Goal: Task Accomplishment & Management: Use online tool/utility

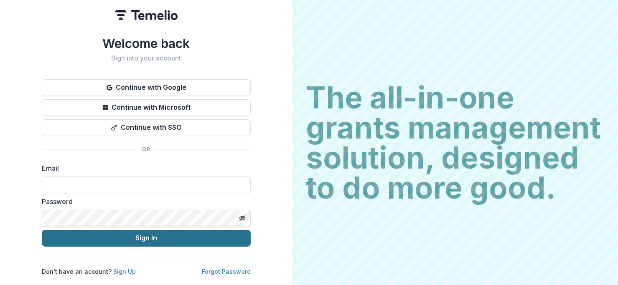
type input "**********"
click at [163, 236] on button "Sign In" at bounding box center [146, 238] width 209 height 17
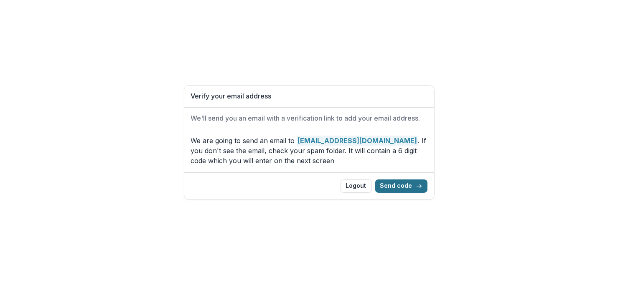
click at [403, 186] on button "Send code" at bounding box center [401, 186] width 52 height 13
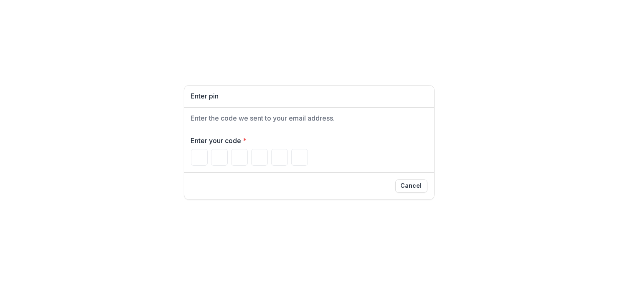
type input "*"
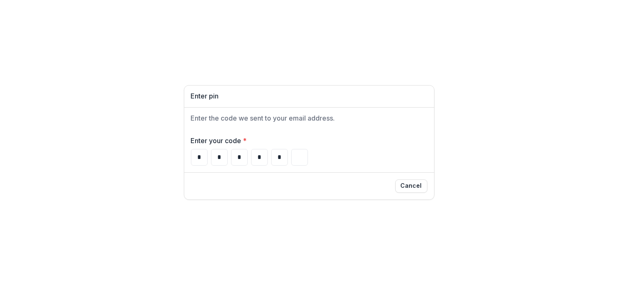
type input "*"
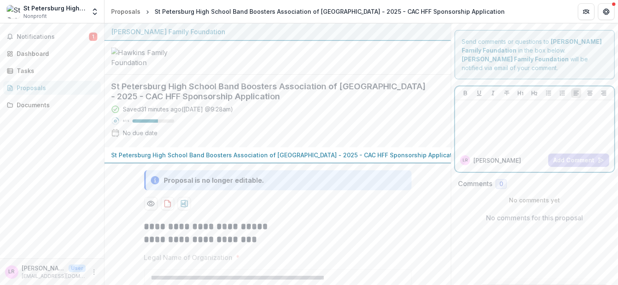
click at [471, 110] on p at bounding box center [534, 108] width 152 height 9
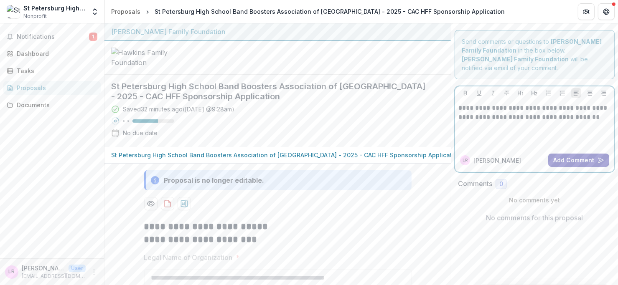
click at [570, 157] on button "Add Comment" at bounding box center [578, 160] width 61 height 13
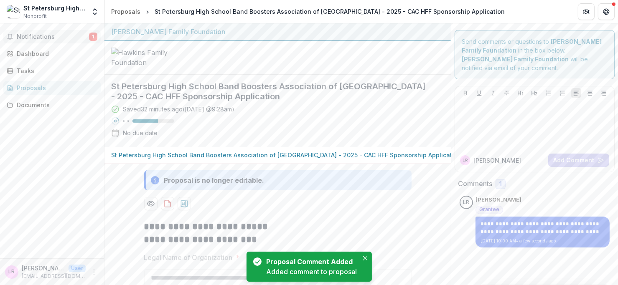
click at [31, 36] on span "Notifications" at bounding box center [53, 36] width 72 height 7
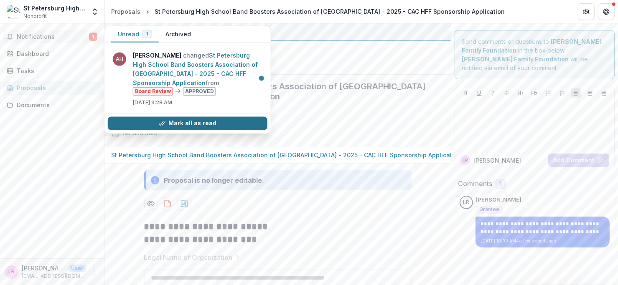
click at [201, 122] on button "Mark all as read" at bounding box center [188, 123] width 160 height 13
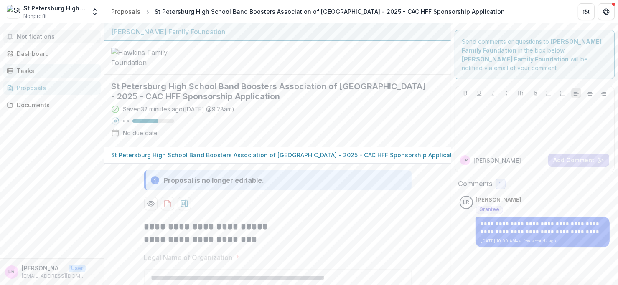
click at [26, 69] on div "Tasks" at bounding box center [55, 70] width 77 height 9
